Goal: Transaction & Acquisition: Purchase product/service

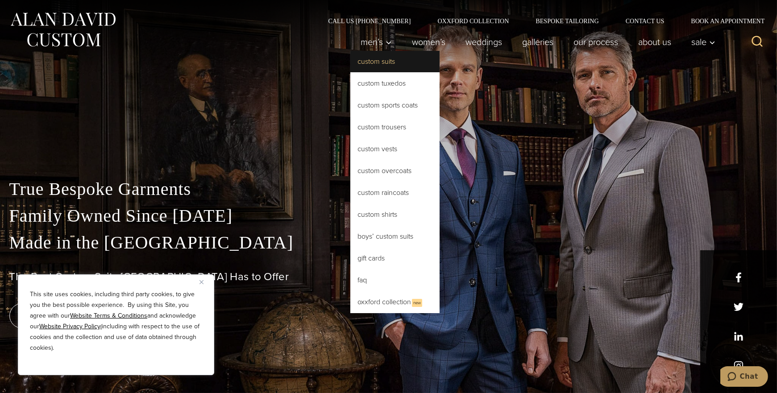
click at [373, 60] on link "Custom Suits" at bounding box center [394, 61] width 89 height 21
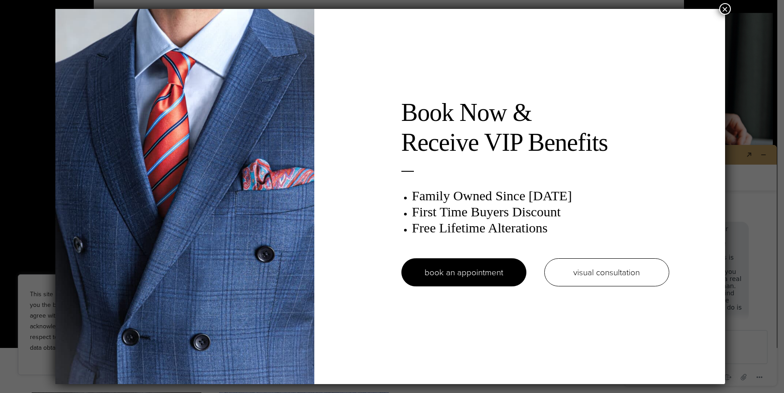
click at [726, 9] on button "×" at bounding box center [725, 9] width 12 height 12
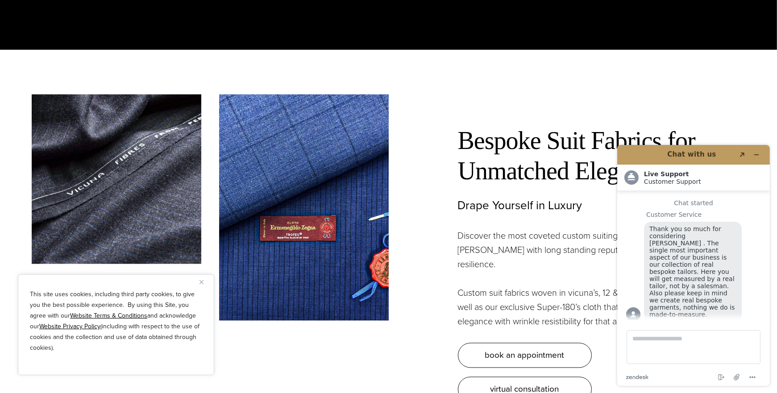
scroll to position [2639, 0]
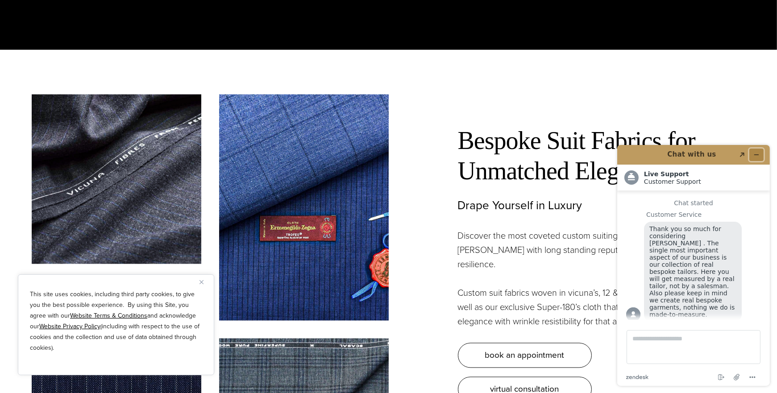
click at [757, 152] on icon "Minimize widget" at bounding box center [756, 154] width 6 height 6
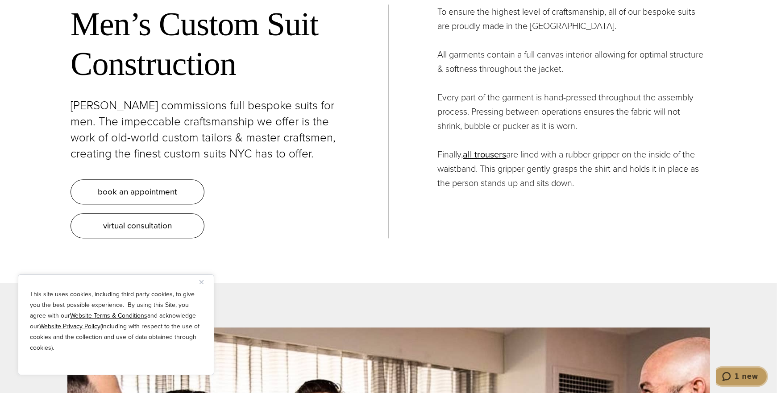
scroll to position [3543, 0]
